Goal: Task Accomplishment & Management: Complete application form

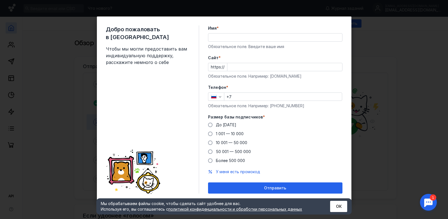
click at [214, 39] on input "Имя *" at bounding box center [275, 38] width 134 height 8
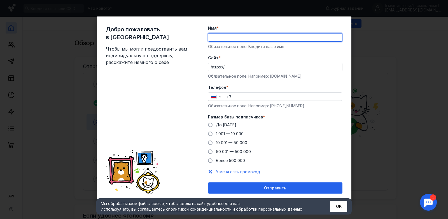
click at [318, 87] on form "Имя * Обязательное поле. Введите ваше имя [PERSON_NAME] * https:// Обязательное…" at bounding box center [275, 109] width 134 height 169
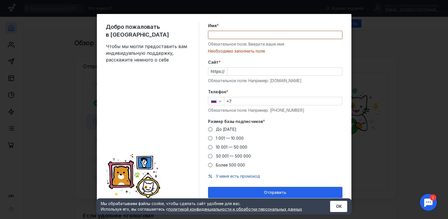
click at [226, 36] on input "Имя *" at bounding box center [275, 35] width 134 height 8
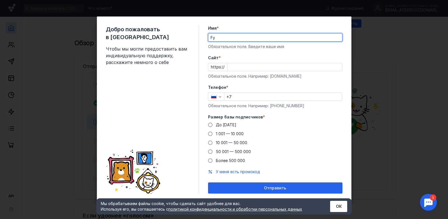
type input "F"
type input "[PERSON_NAME]"
click at [235, 96] on input "+7" at bounding box center [283, 97] width 118 height 8
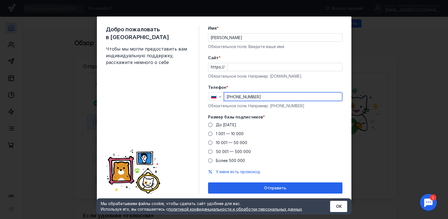
type input "[PHONE_NUMBER]"
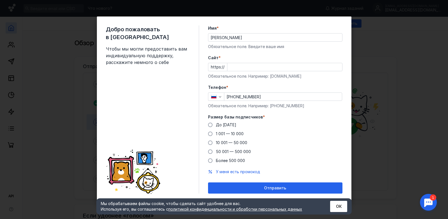
click at [327, 142] on div "До [DATE] 1 001 — 10 000 10 001 — 50 000 50 001 — 500 000 Более 500 000" at bounding box center [275, 142] width 134 height 41
click at [210, 133] on span at bounding box center [210, 134] width 4 height 4
click at [0, 0] on input "1 001 — 10 000" at bounding box center [0, 0] width 0 height 0
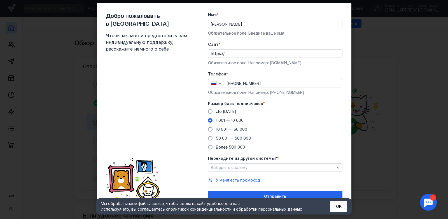
scroll to position [17, 0]
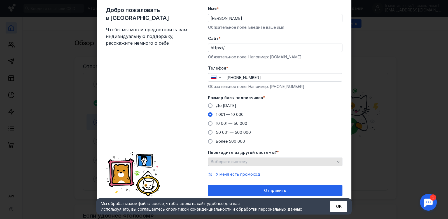
click at [256, 165] on div "Выберите систему" at bounding box center [275, 162] width 134 height 8
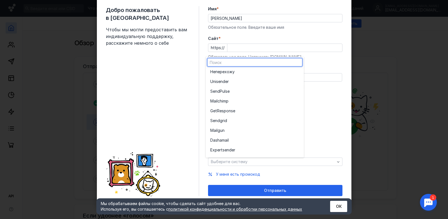
scroll to position [0, 0]
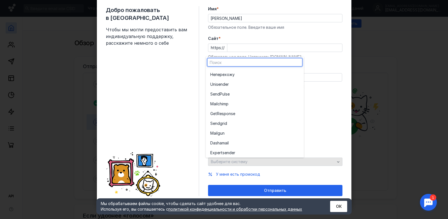
click at [256, 164] on div "Выберите систему" at bounding box center [272, 162] width 127 height 5
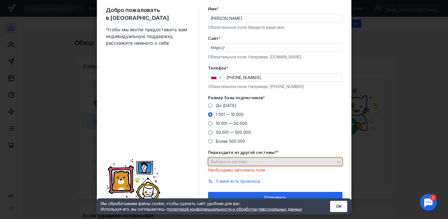
click at [284, 163] on div "Выберите систему" at bounding box center [272, 162] width 127 height 5
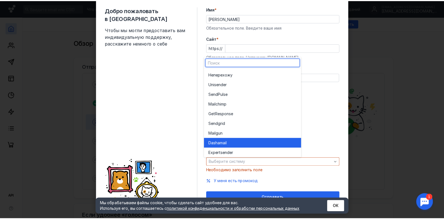
scroll to position [31, 0]
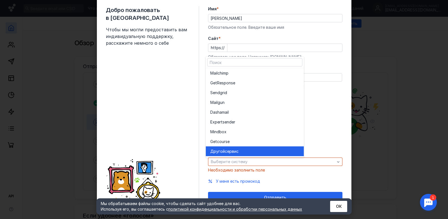
click at [260, 149] on div "Другой сервис" at bounding box center [254, 152] width 89 height 6
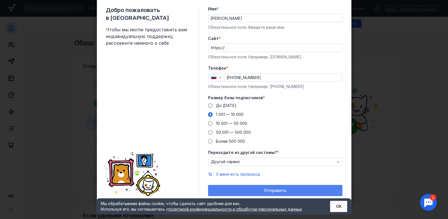
click at [276, 190] on span "Отправить" at bounding box center [275, 191] width 22 height 5
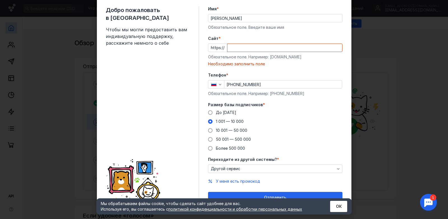
click at [234, 47] on input "Cайт *" at bounding box center [284, 48] width 115 height 8
paste input "[DOMAIN_NAME][URL]"
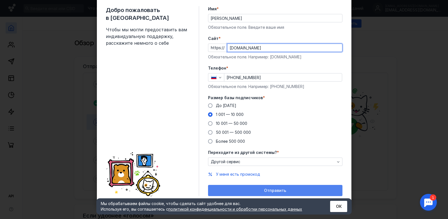
type input "[DOMAIN_NAME]"
click at [264, 190] on span "Отправить" at bounding box center [275, 191] width 22 height 5
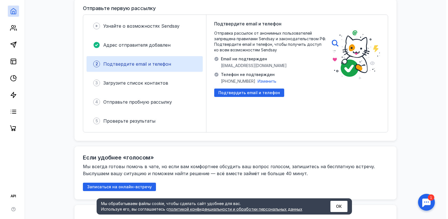
scroll to position [56, 0]
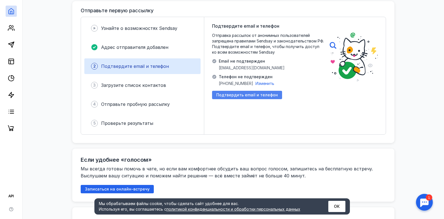
click at [238, 95] on span "Подтвердить email и телефон" at bounding box center [247, 95] width 62 height 5
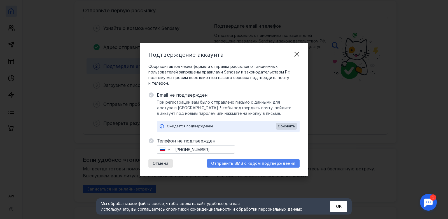
click at [253, 166] on span "Отправить SMS с кодом подтверждения" at bounding box center [253, 164] width 84 height 5
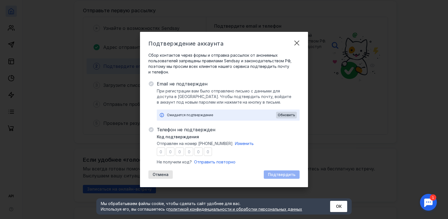
type input "6"
type input "5"
type input "7"
type input "3"
type input "4"
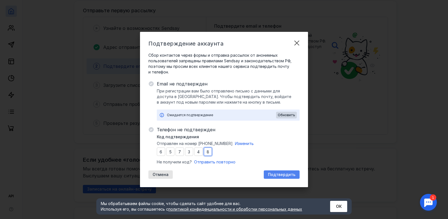
type input "8"
click at [292, 175] on span "Подтвердить" at bounding box center [281, 175] width 27 height 5
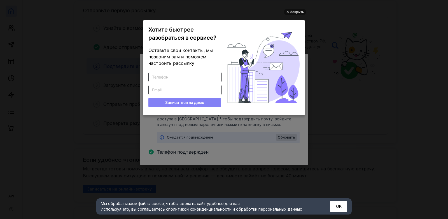
scroll to position [0, 0]
click at [186, 76] on input "Введите корректный телефон" at bounding box center [185, 78] width 73 height 10
type input "9"
type input "[PHONE_NUMBER]"
click at [176, 105] on button "Записаться на демо" at bounding box center [184, 103] width 73 height 10
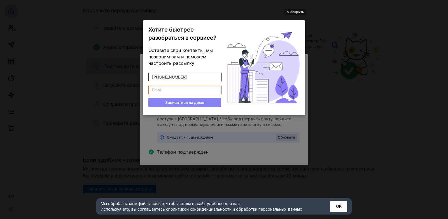
click at [173, 89] on input "Введите корректный Email" at bounding box center [185, 90] width 73 height 10
type input "[EMAIL_ADDRESS][DOMAIN_NAME]"
click at [175, 101] on button "Записаться на демо" at bounding box center [184, 103] width 73 height 10
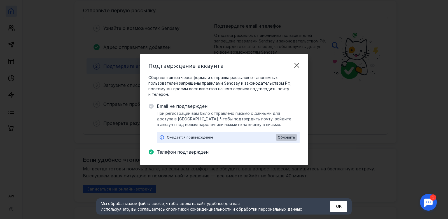
click at [283, 140] on span "Обновить" at bounding box center [286, 138] width 17 height 4
